Goal: Task Accomplishment & Management: Manage account settings

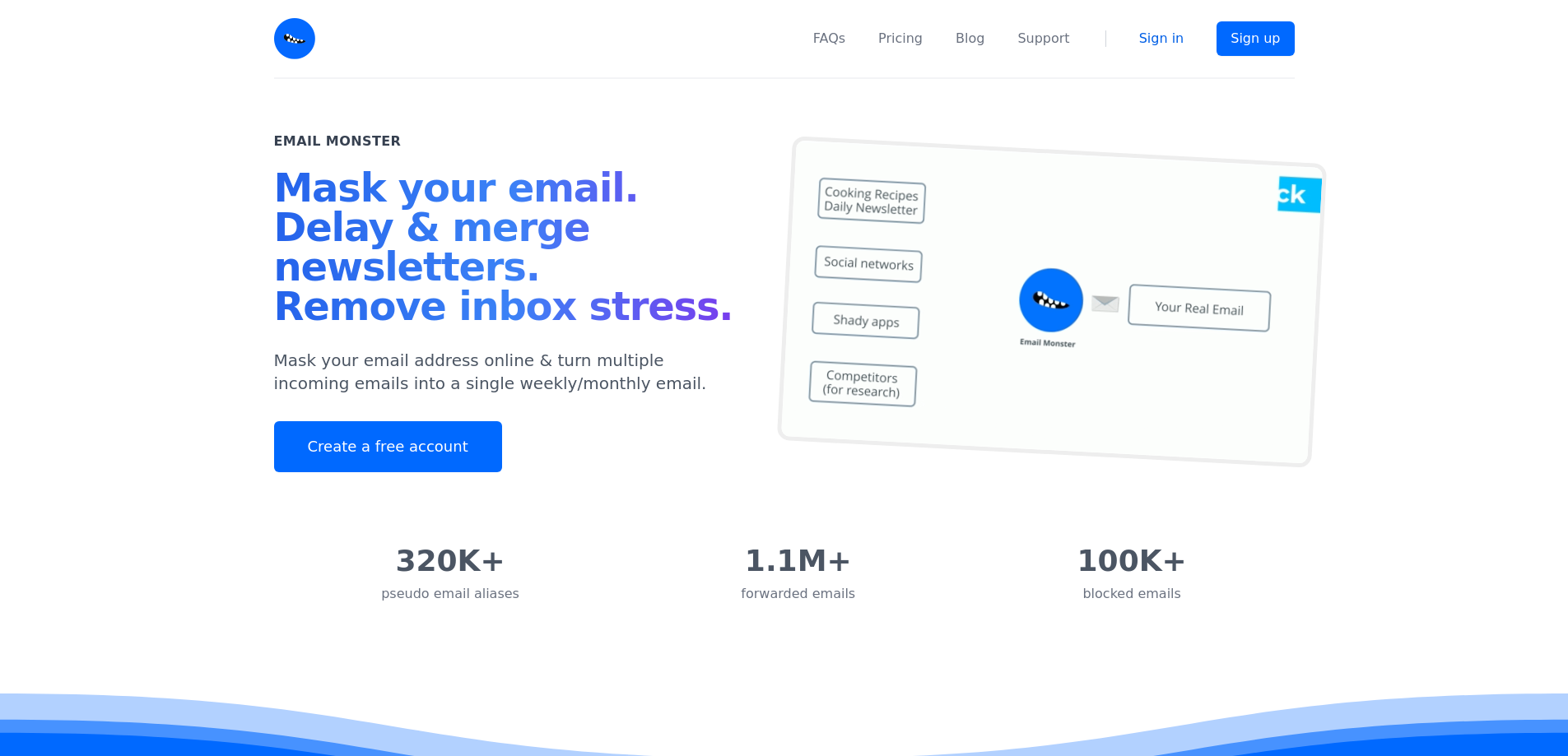
click at [1173, 31] on link "Sign in" at bounding box center [1162, 38] width 45 height 20
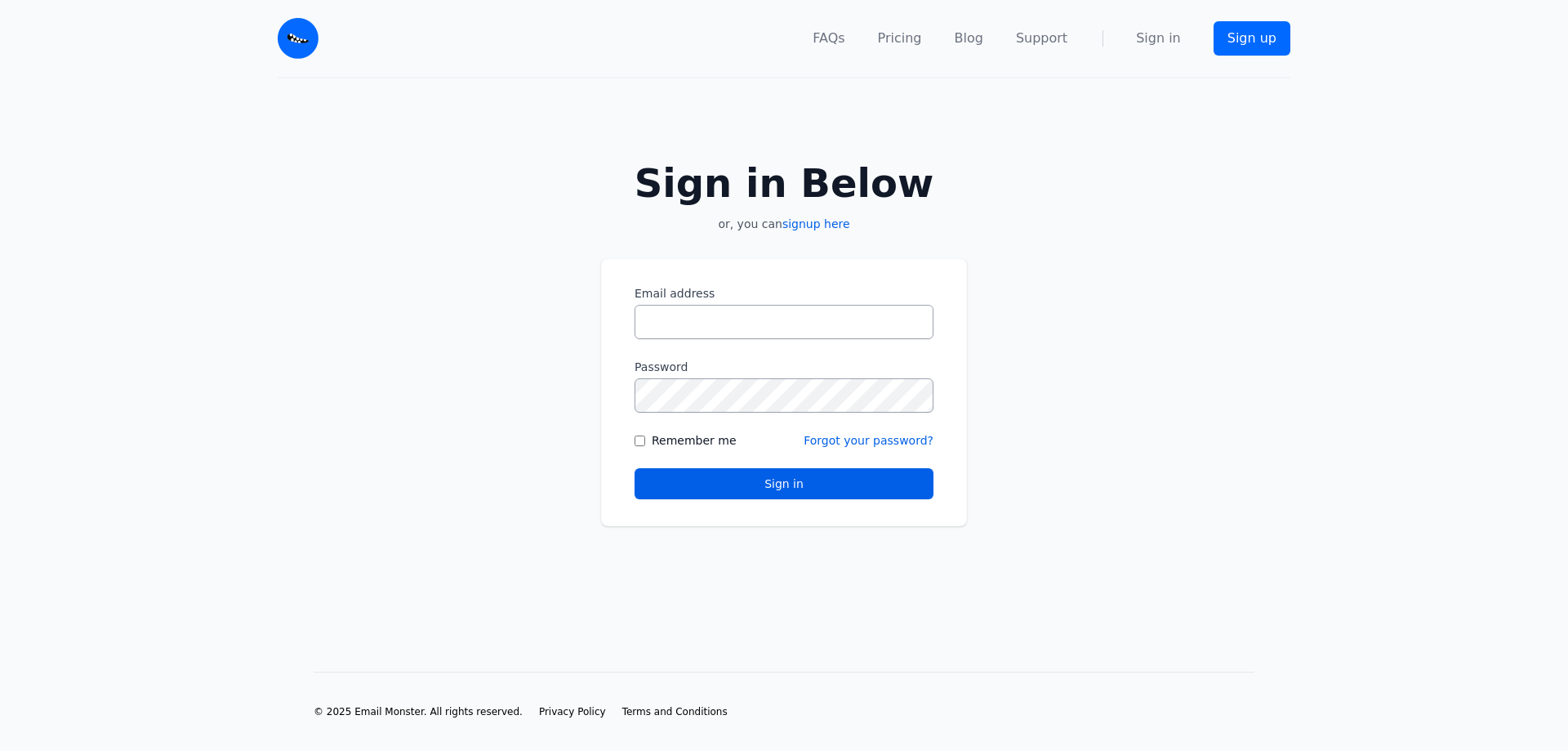
click at [807, 331] on input "Email address" at bounding box center [783, 322] width 299 height 34
type input "**********"
click at [634, 468] on button "Sign in" at bounding box center [783, 484] width 299 height 31
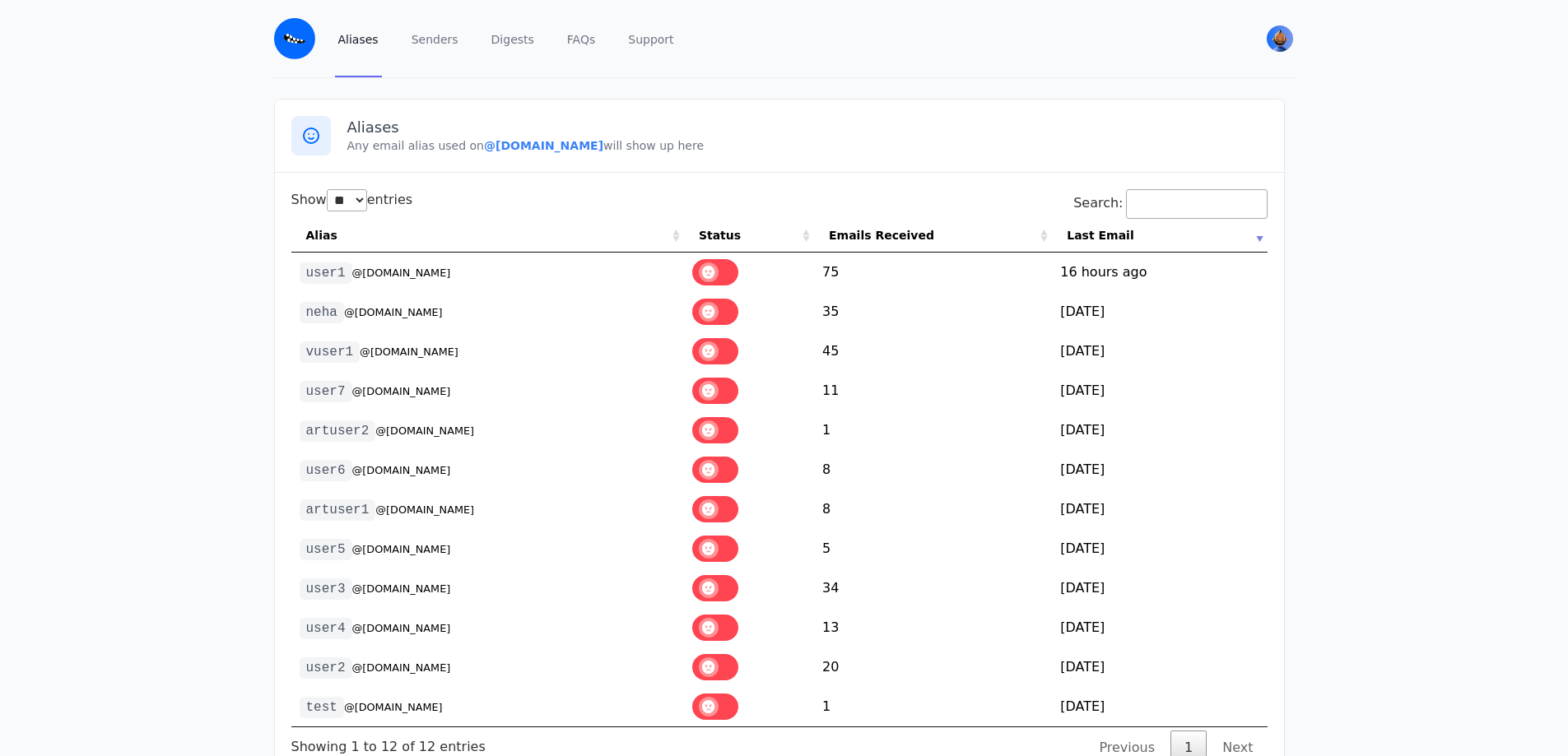
click at [716, 278] on span at bounding box center [708, 272] width 20 height 20
click at [706, 315] on label at bounding box center [715, 311] width 46 height 27
click at [711, 355] on label at bounding box center [715, 351] width 46 height 27
click at [708, 403] on label at bounding box center [715, 390] width 46 height 27
click at [708, 440] on label at bounding box center [715, 430] width 46 height 27
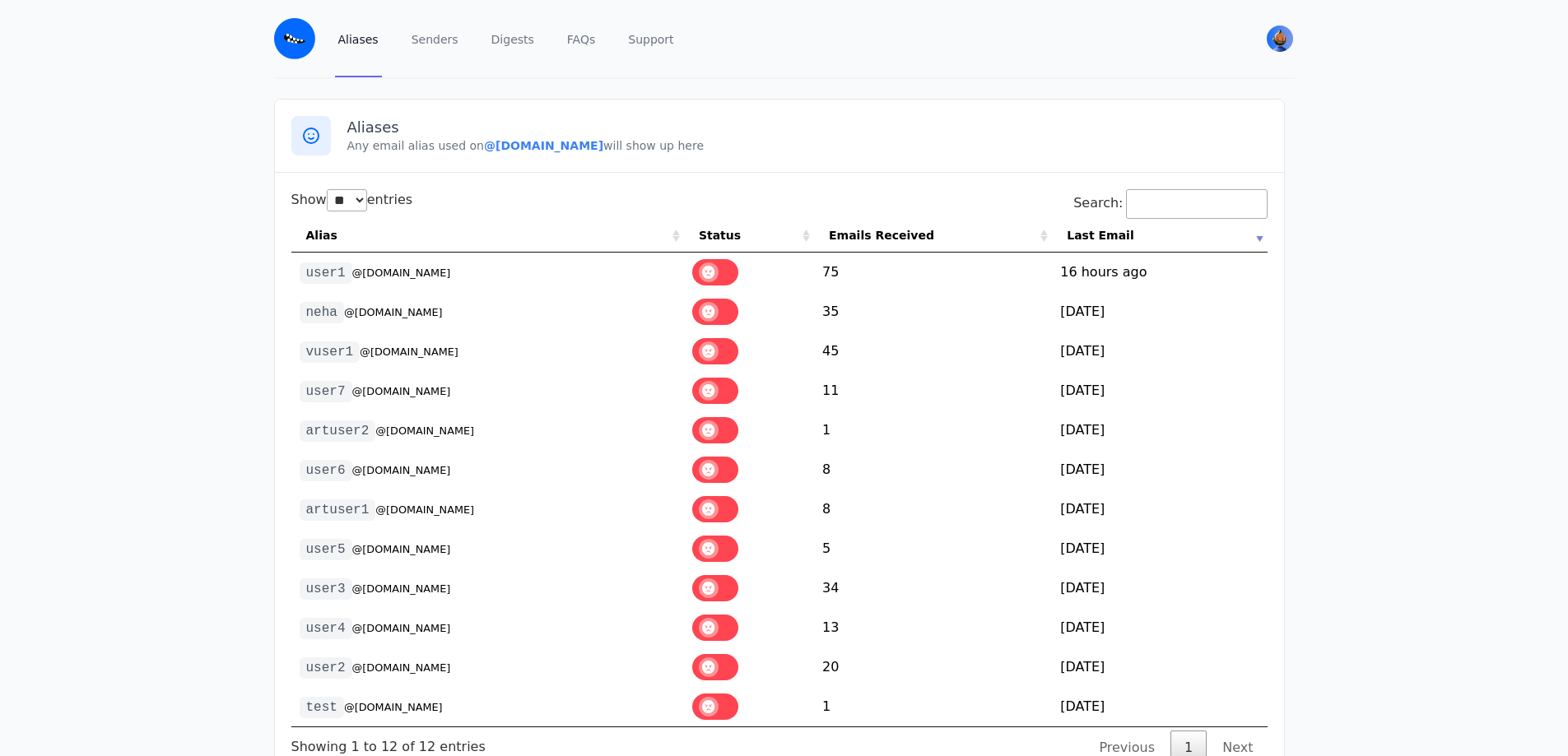
click at [708, 484] on td at bounding box center [749, 470] width 130 height 40
click at [703, 465] on label at bounding box center [715, 470] width 46 height 27
click at [712, 519] on label at bounding box center [715, 509] width 46 height 27
drag, startPoint x: 712, startPoint y: 546, endPoint x: 711, endPoint y: 559, distance: 13.0
click at [712, 547] on label at bounding box center [715, 548] width 46 height 27
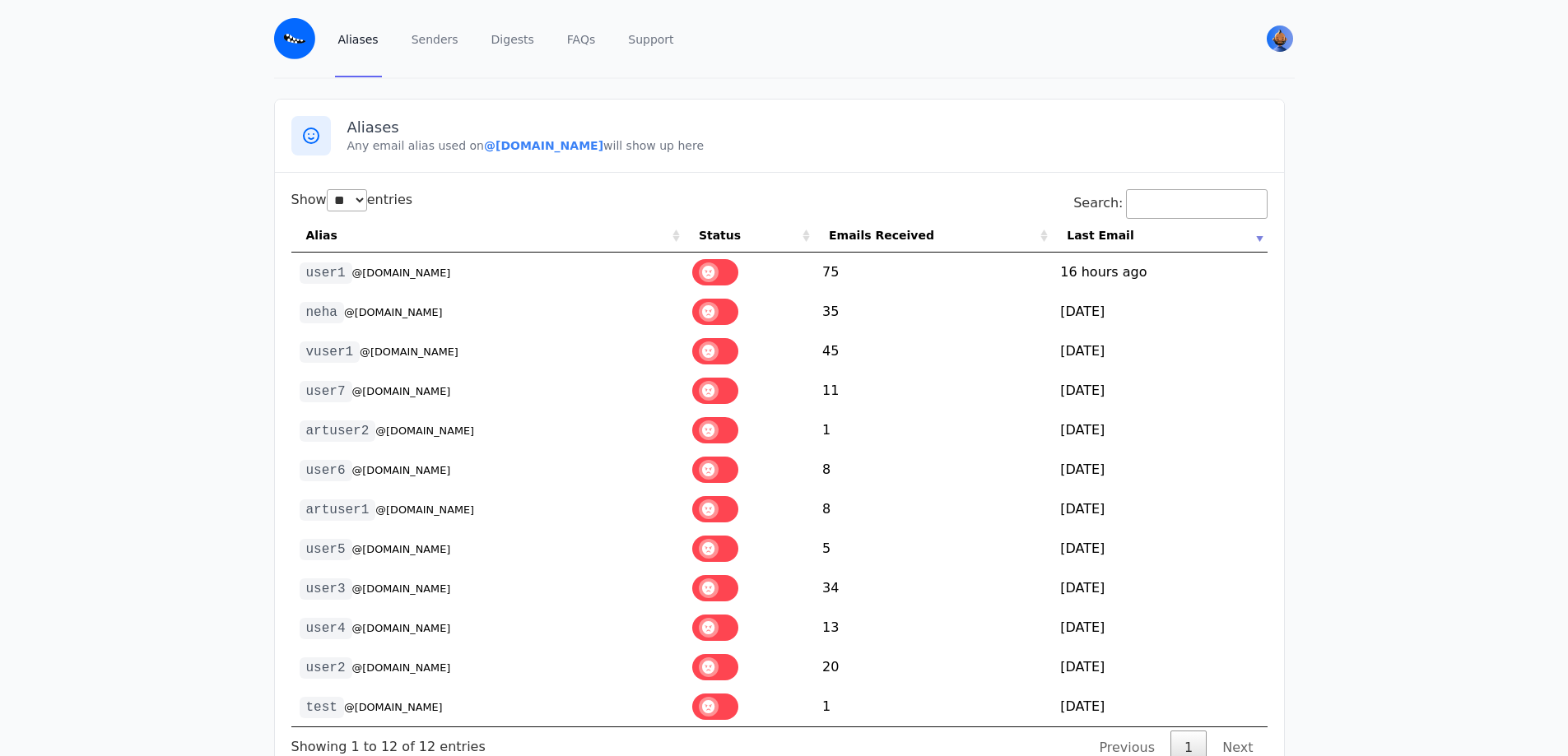
click at [711, 571] on td at bounding box center [749, 588] width 130 height 40
click at [711, 588] on label at bounding box center [715, 588] width 46 height 27
click at [367, 205] on select "** ** ** ***" at bounding box center [347, 200] width 41 height 22
select select "***"
click at [327, 189] on select "** ** ** ***" at bounding box center [347, 200] width 41 height 22
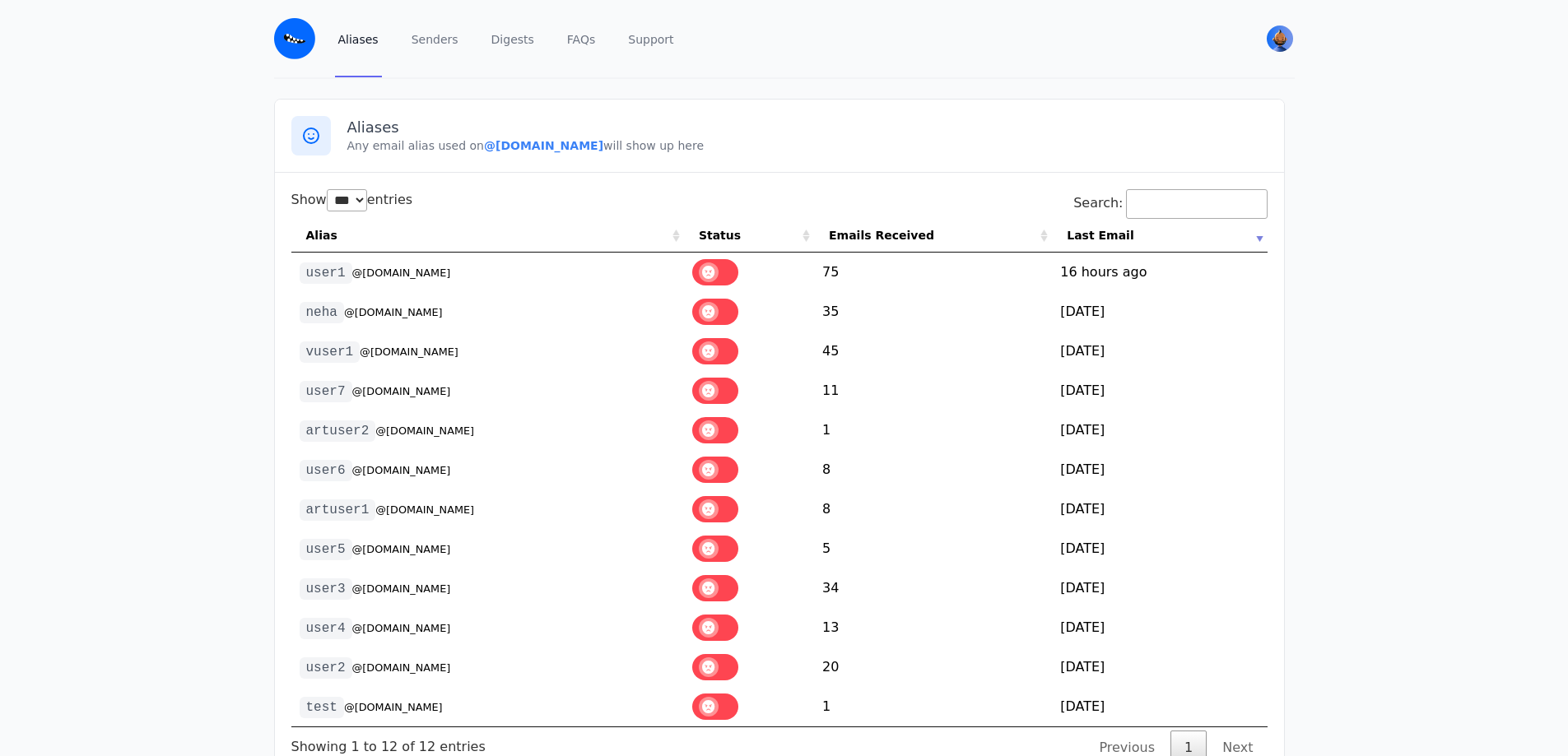
drag, startPoint x: 443, startPoint y: 275, endPoint x: 349, endPoint y: 273, distance: 94.0
click at [349, 273] on td "user1 @lernkys.eml.monster" at bounding box center [487, 272] width 392 height 40
copy small "@[DOMAIN_NAME]"
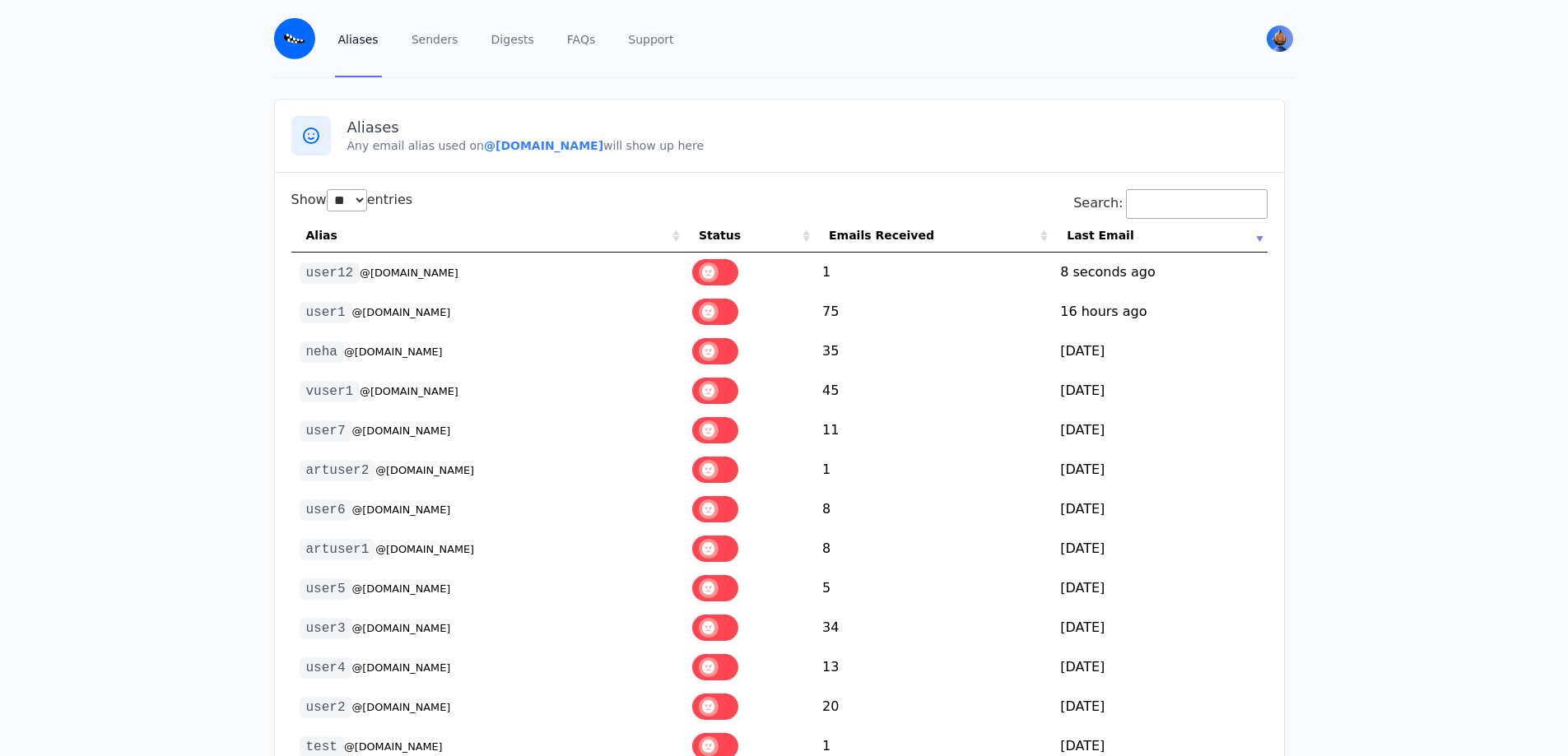
select select "**"
drag, startPoint x: 455, startPoint y: 276, endPoint x: 306, endPoint y: 275, distance: 149.0
click at [306, 275] on td "user12 @[DOMAIN_NAME]" at bounding box center [487, 272] width 392 height 40
copy td "user12 @lernkys.eml.monste"
